Goal: Navigation & Orientation: Find specific page/section

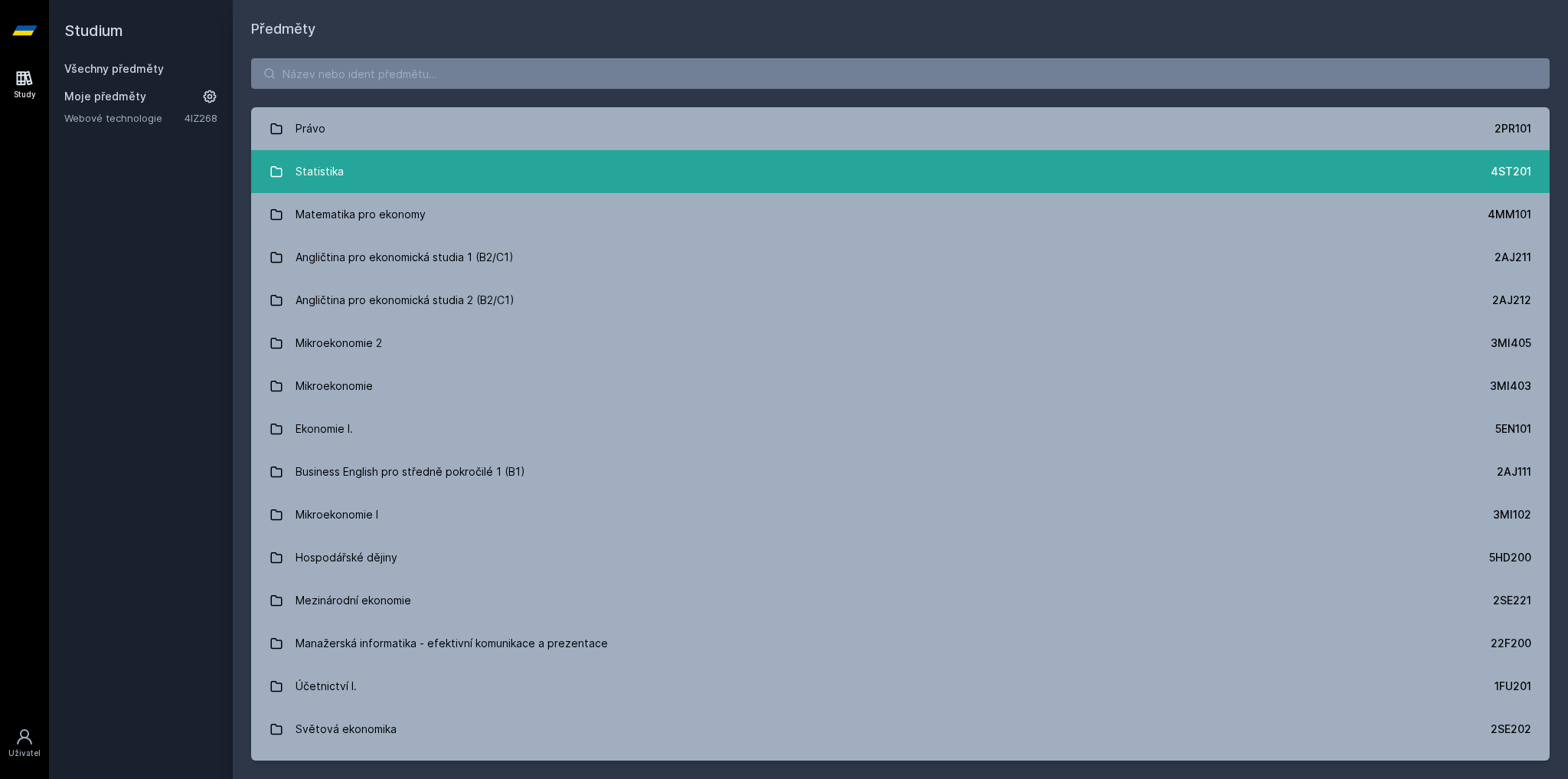
click at [433, 166] on link "Statistika 4ST201" at bounding box center [900, 171] width 1298 height 42
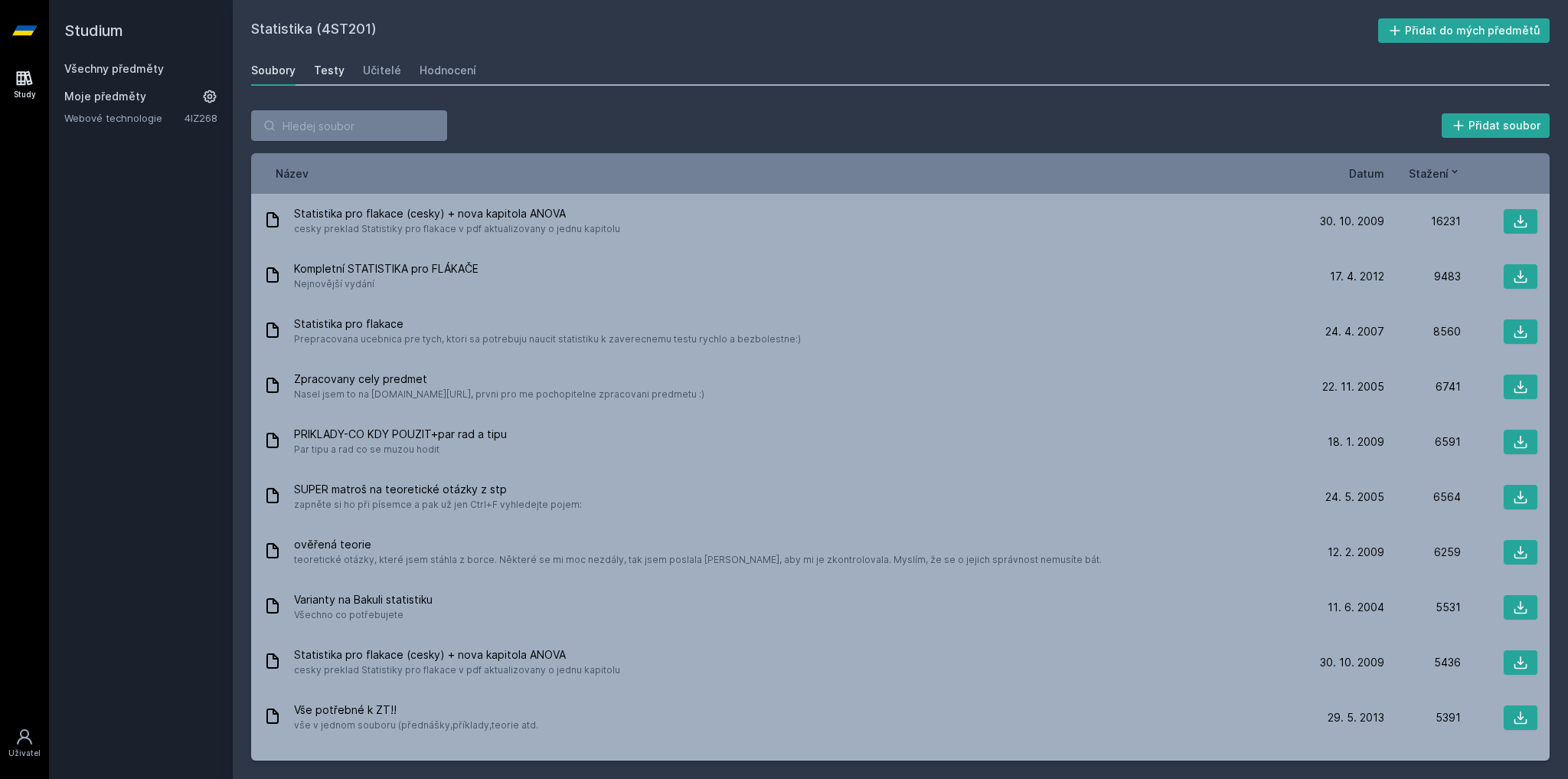
click at [320, 75] on div "Testy" at bounding box center [329, 71] width 30 height 15
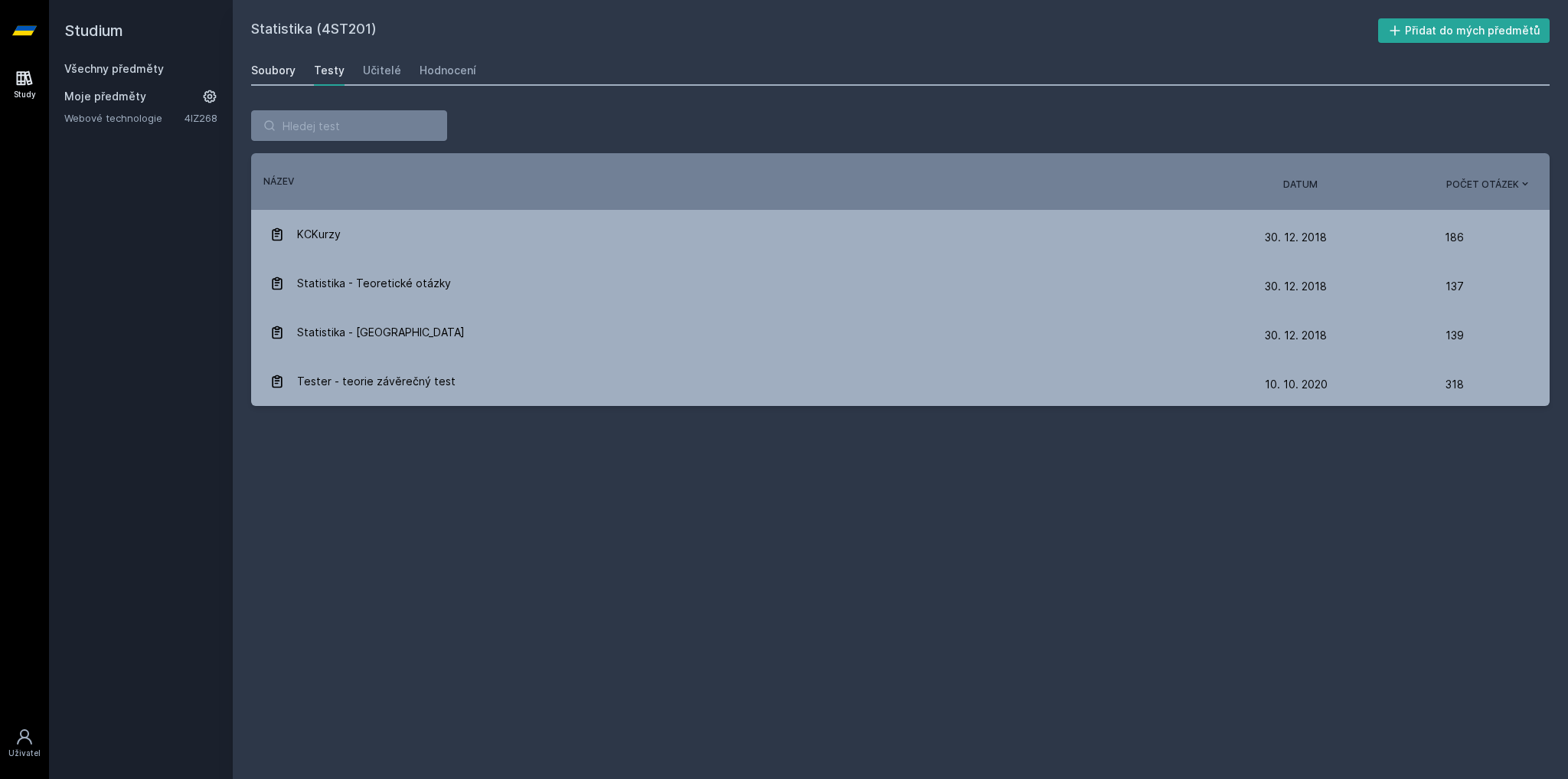
click at [264, 56] on link "Soubory" at bounding box center [272, 70] width 44 height 30
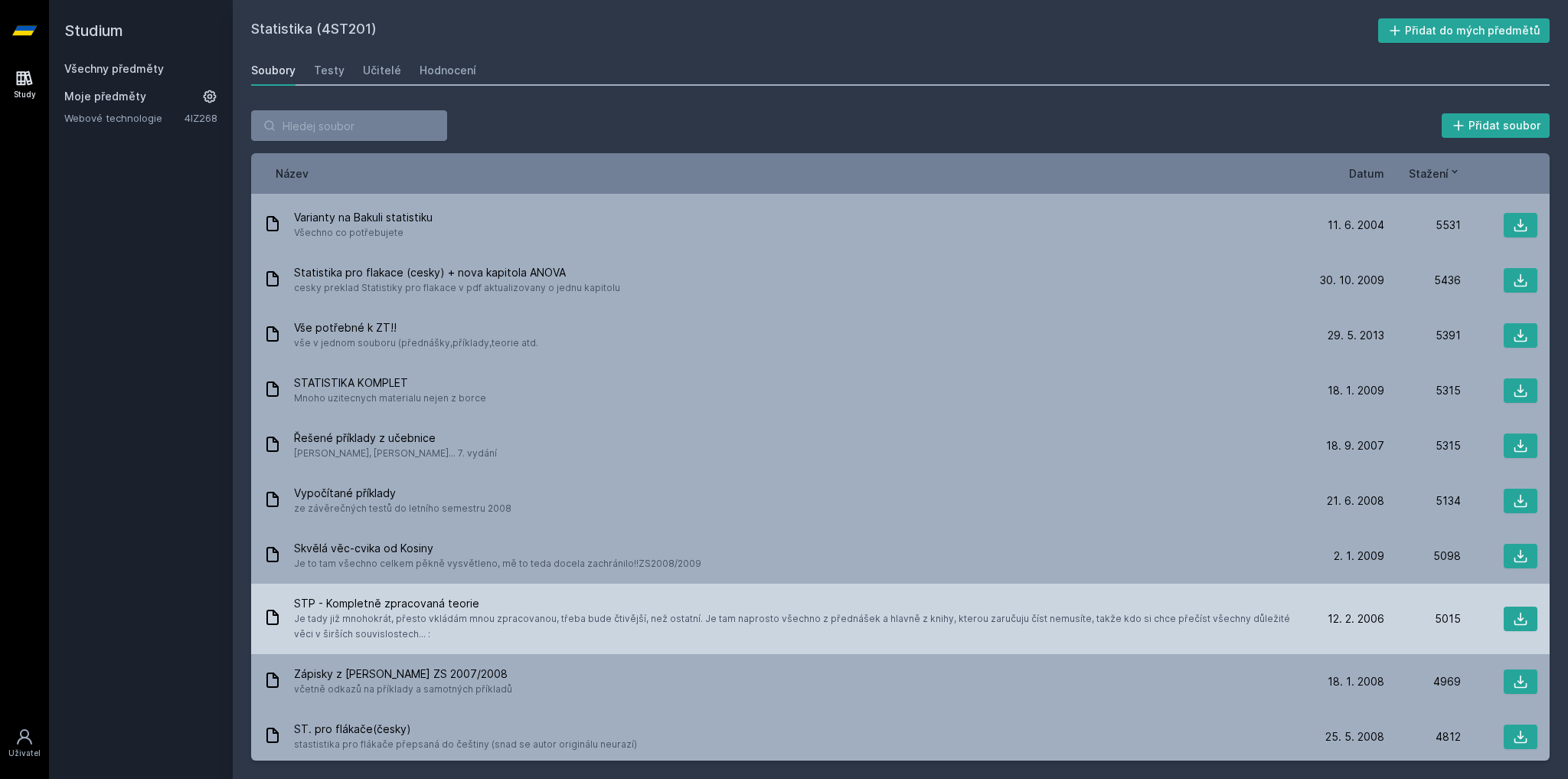
scroll to position [368, 0]
